Goal: Task Accomplishment & Management: Use online tool/utility

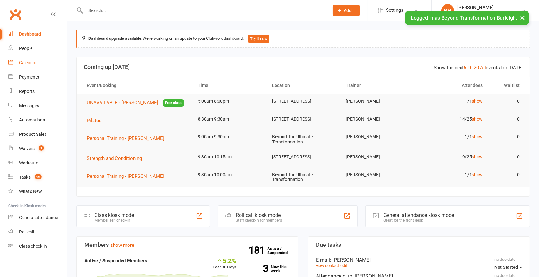
click at [24, 65] on div "Calendar" at bounding box center [28, 62] width 18 height 5
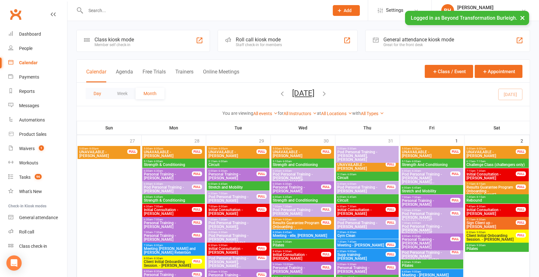
click at [97, 92] on button "Day" at bounding box center [98, 93] width 24 height 11
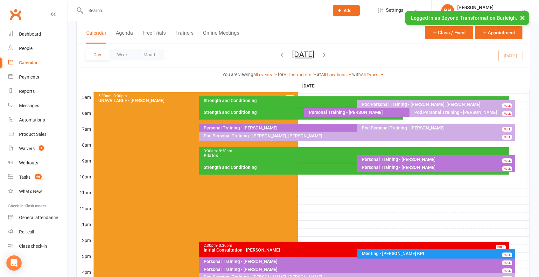
scroll to position [114, 0]
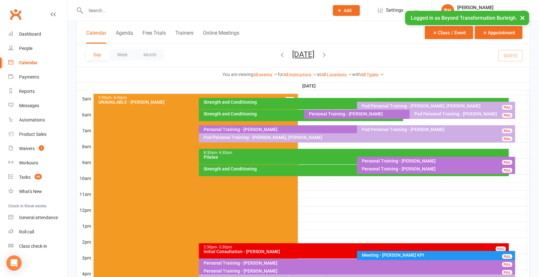
click at [268, 170] on div "Strength and Conditioning" at bounding box center [355, 169] width 304 height 4
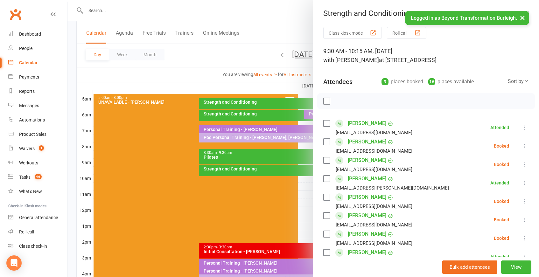
click at [268, 140] on div at bounding box center [302, 138] width 471 height 277
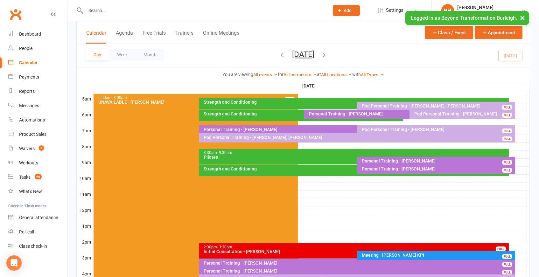
click at [270, 153] on div "8:30am - 9:30am" at bounding box center [355, 153] width 304 height 4
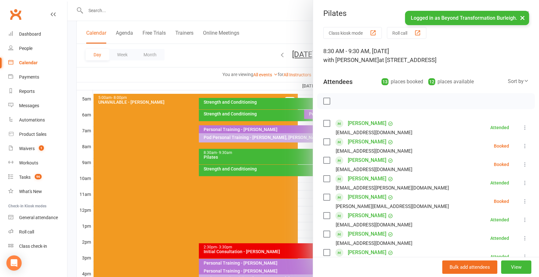
click at [242, 132] on div at bounding box center [302, 138] width 471 height 277
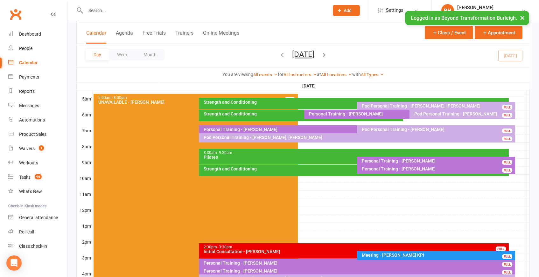
click at [296, 51] on button "[DATE]" at bounding box center [303, 54] width 22 height 9
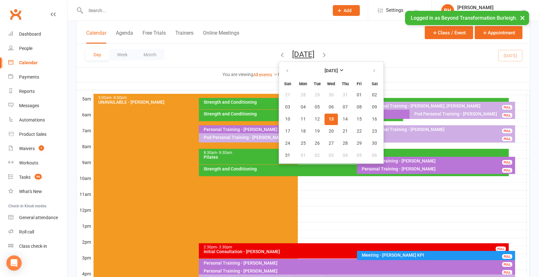
click at [309, 54] on button "[DATE]" at bounding box center [303, 54] width 22 height 9
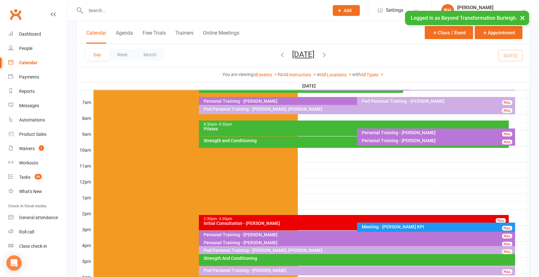
scroll to position [141, 0]
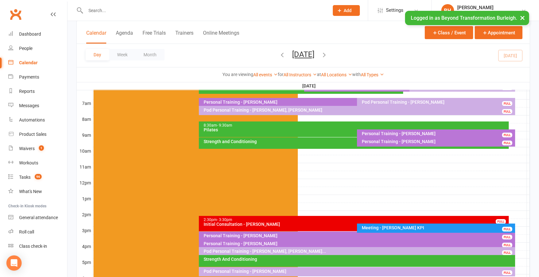
click at [317, 123] on div "8:30am - 9:30am" at bounding box center [355, 125] width 304 height 4
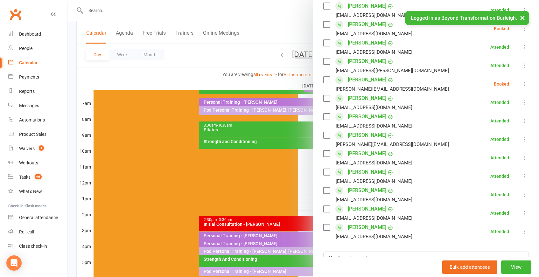
scroll to position [105, 0]
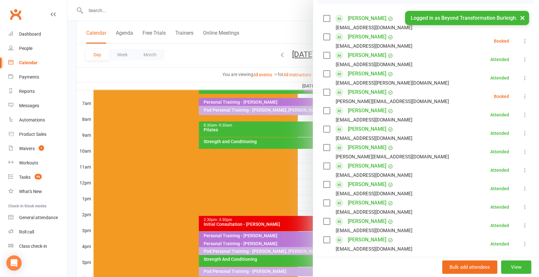
click at [221, 100] on div at bounding box center [302, 138] width 471 height 277
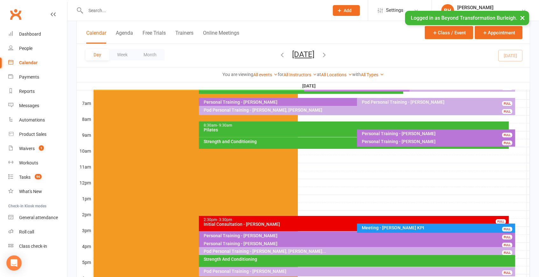
click at [287, 128] on div "Pilates" at bounding box center [355, 130] width 304 height 4
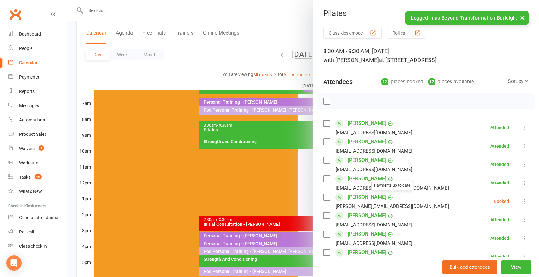
click at [176, 147] on div at bounding box center [302, 138] width 471 height 277
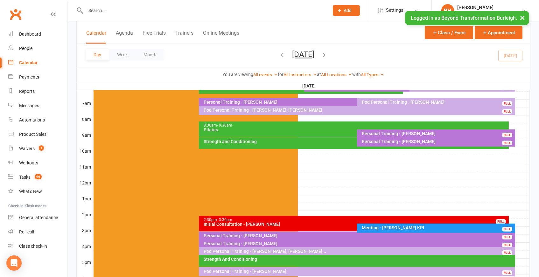
click at [300, 53] on button "[DATE]" at bounding box center [303, 54] width 22 height 9
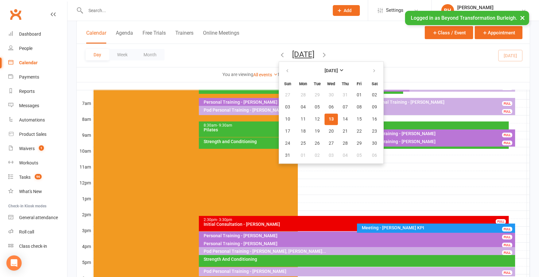
click at [328, 118] on span "13" at bounding box center [330, 119] width 5 height 5
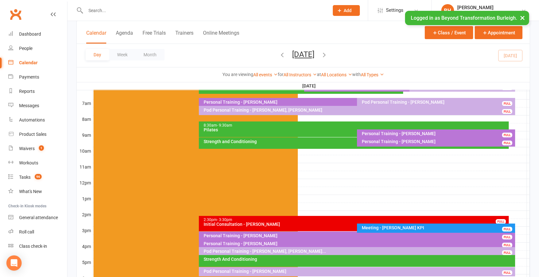
click at [286, 132] on div "8:30am - 9:30am Pilates" at bounding box center [354, 129] width 310 height 16
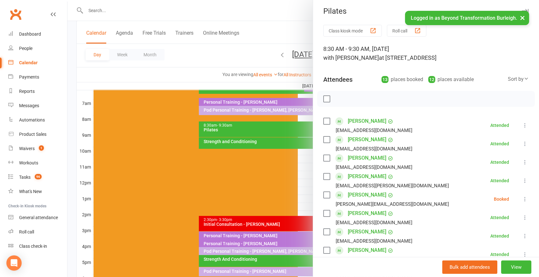
scroll to position [1, 0]
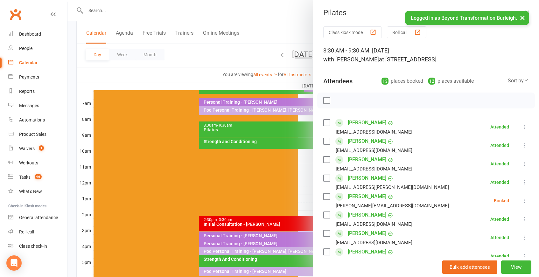
click at [222, 101] on div at bounding box center [302, 138] width 471 height 277
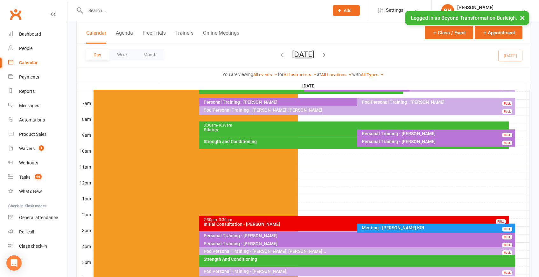
click at [310, 128] on div "Pilates" at bounding box center [355, 130] width 304 height 4
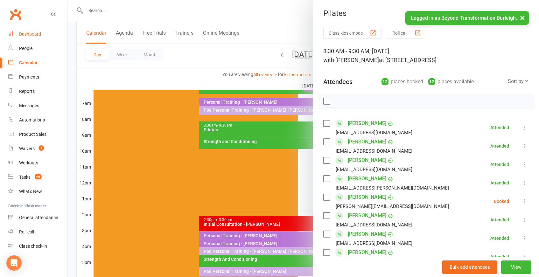
click at [32, 33] on div "Dashboard" at bounding box center [30, 33] width 22 height 5
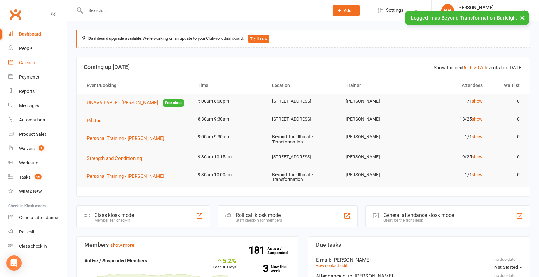
click at [20, 63] on div "Calendar" at bounding box center [28, 62] width 18 height 5
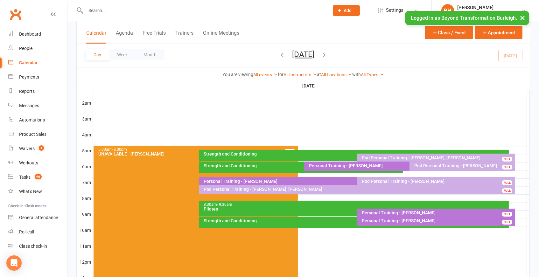
scroll to position [98, 0]
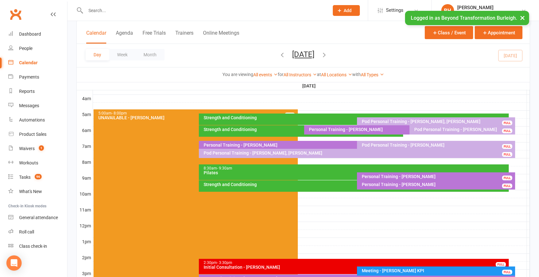
click at [298, 176] on div "8:30am - 9:30am Pilates" at bounding box center [354, 172] width 310 height 16
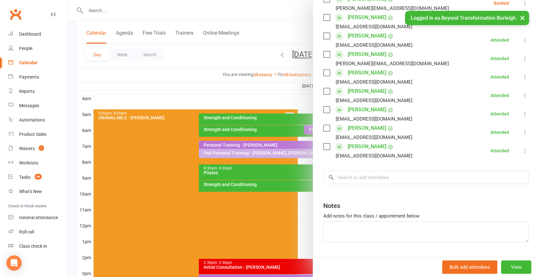
scroll to position [203, 0]
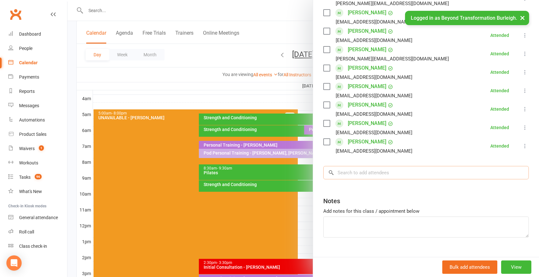
click at [369, 170] on input "search" at bounding box center [425, 172] width 205 height 13
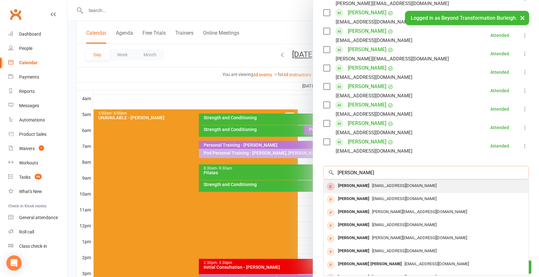
scroll to position [0, 0]
type input "[PERSON_NAME]"
click at [377, 186] on span "[EMAIL_ADDRESS][DOMAIN_NAME]" at bounding box center [404, 185] width 65 height 5
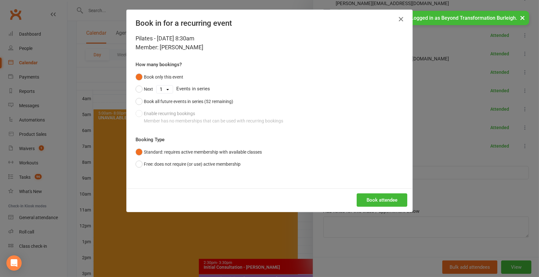
click at [400, 17] on icon "button" at bounding box center [401, 19] width 8 height 8
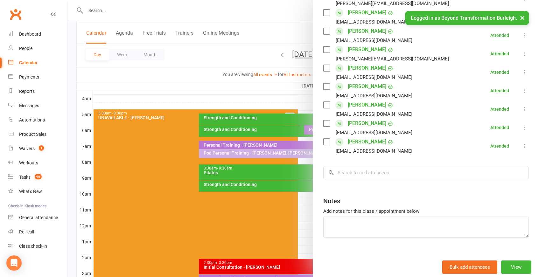
click at [203, 7] on div at bounding box center [302, 138] width 471 height 277
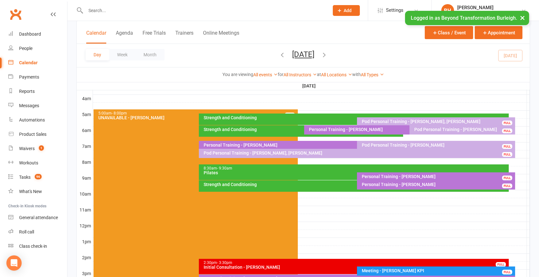
click at [194, 9] on input "text" at bounding box center [204, 10] width 241 height 9
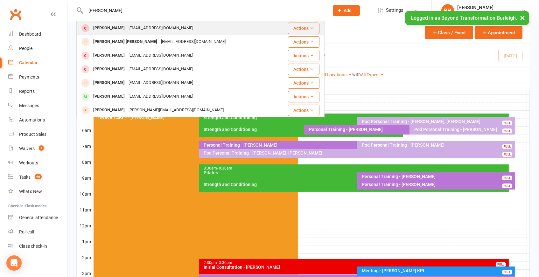
type input "[PERSON_NAME]"
click at [127, 27] on div "[EMAIL_ADDRESS][DOMAIN_NAME]" at bounding box center [161, 28] width 68 height 9
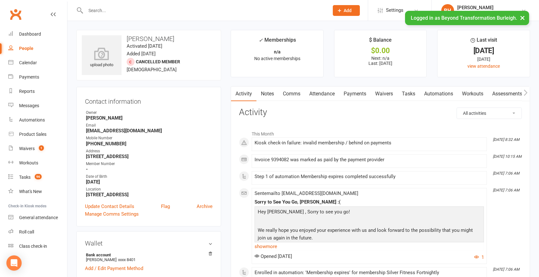
click at [361, 91] on link "Payments" at bounding box center [354, 93] width 31 height 15
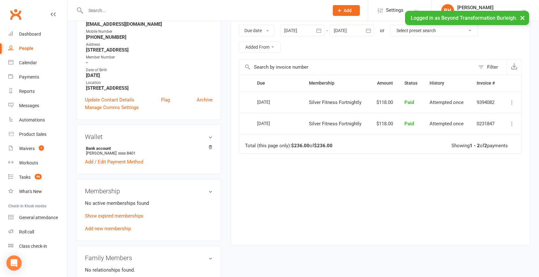
scroll to position [132, 0]
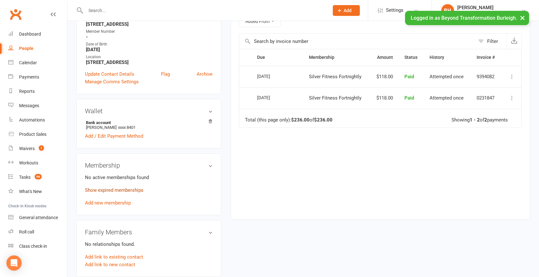
click at [122, 187] on link "Show expired memberships" at bounding box center [114, 190] width 59 height 6
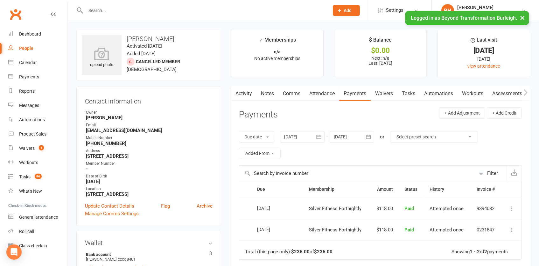
scroll to position [0, 0]
click at [31, 61] on div "Calendar" at bounding box center [28, 62] width 18 height 5
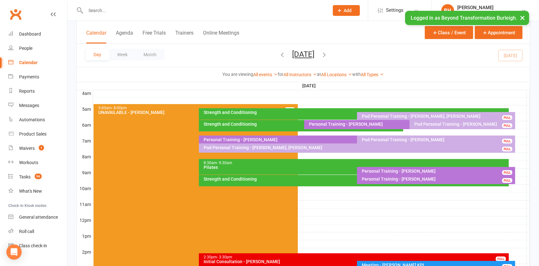
scroll to position [103, 0]
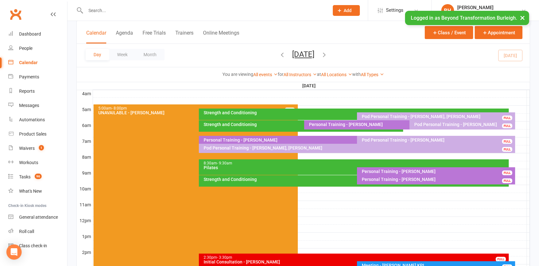
click at [278, 168] on div "Pilates" at bounding box center [355, 168] width 304 height 4
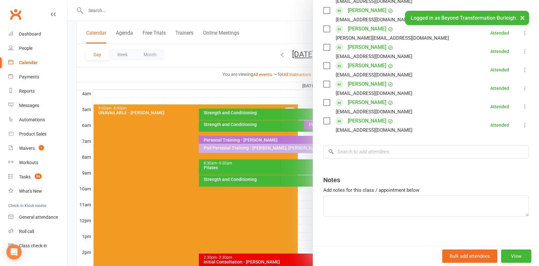
scroll to position [223, 0]
click at [383, 158] on div "Class kiosk mode Roll call 8:30 AM - 9:30 AM, [DATE] with [PERSON_NAME] at [STR…" at bounding box center [426, 26] width 226 height 445
click at [382, 151] on input "search" at bounding box center [425, 152] width 205 height 13
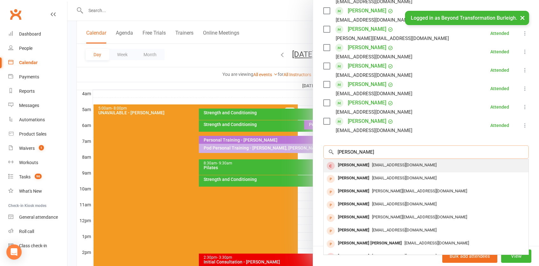
type input "[PERSON_NAME]"
click at [374, 164] on span "[EMAIL_ADDRESS][DOMAIN_NAME]" at bounding box center [404, 165] width 65 height 5
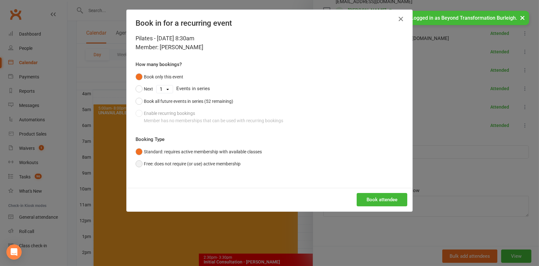
click at [181, 164] on button "Free: does not require (or use) active membership" at bounding box center [187, 164] width 105 height 12
click at [385, 200] on button "Book attendee" at bounding box center [381, 199] width 51 height 13
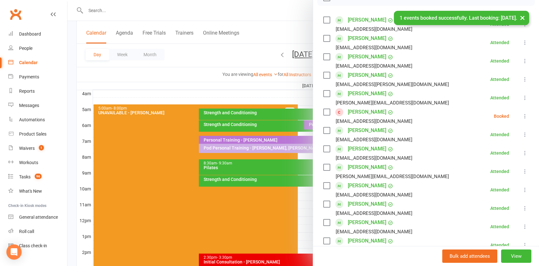
scroll to position [94, 0]
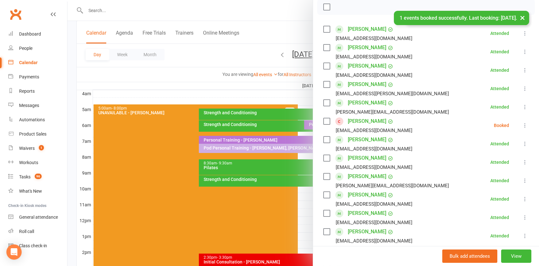
click at [523, 122] on icon at bounding box center [524, 125] width 6 height 6
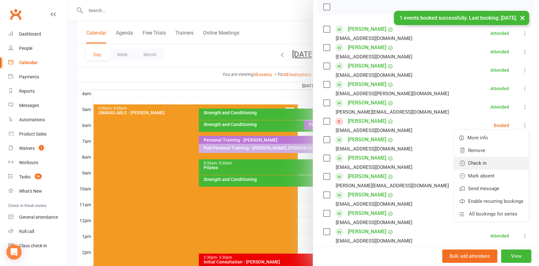
click at [491, 158] on link "Check in" at bounding box center [491, 163] width 74 height 13
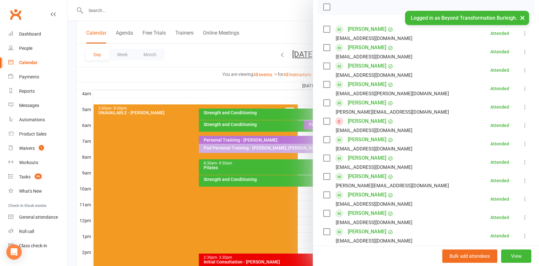
click at [242, 85] on div at bounding box center [302, 133] width 471 height 266
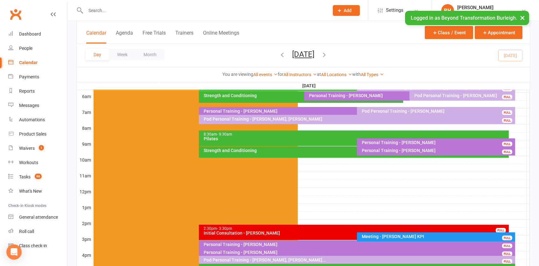
scroll to position [132, 0]
click at [408, 139] on div "Personal Training - [PERSON_NAME] FULL" at bounding box center [436, 143] width 158 height 9
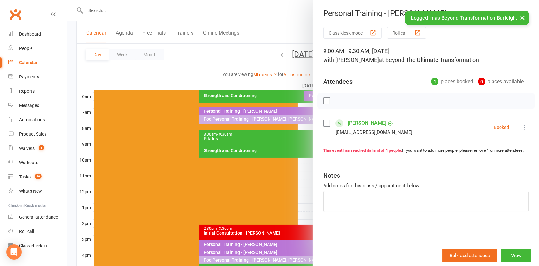
click at [263, 112] on div at bounding box center [302, 133] width 471 height 266
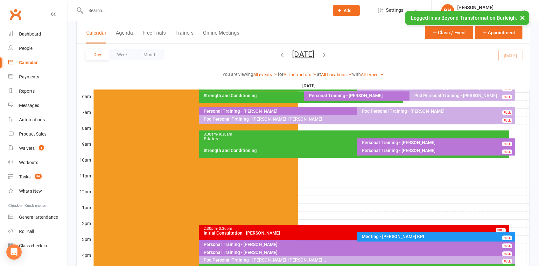
scroll to position [143, 0]
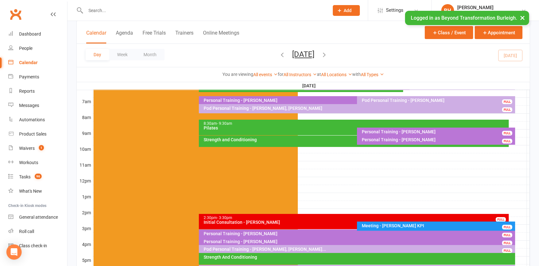
click at [521, 18] on button "×" at bounding box center [521, 18] width 11 height 14
